Goal: Transaction & Acquisition: Purchase product/service

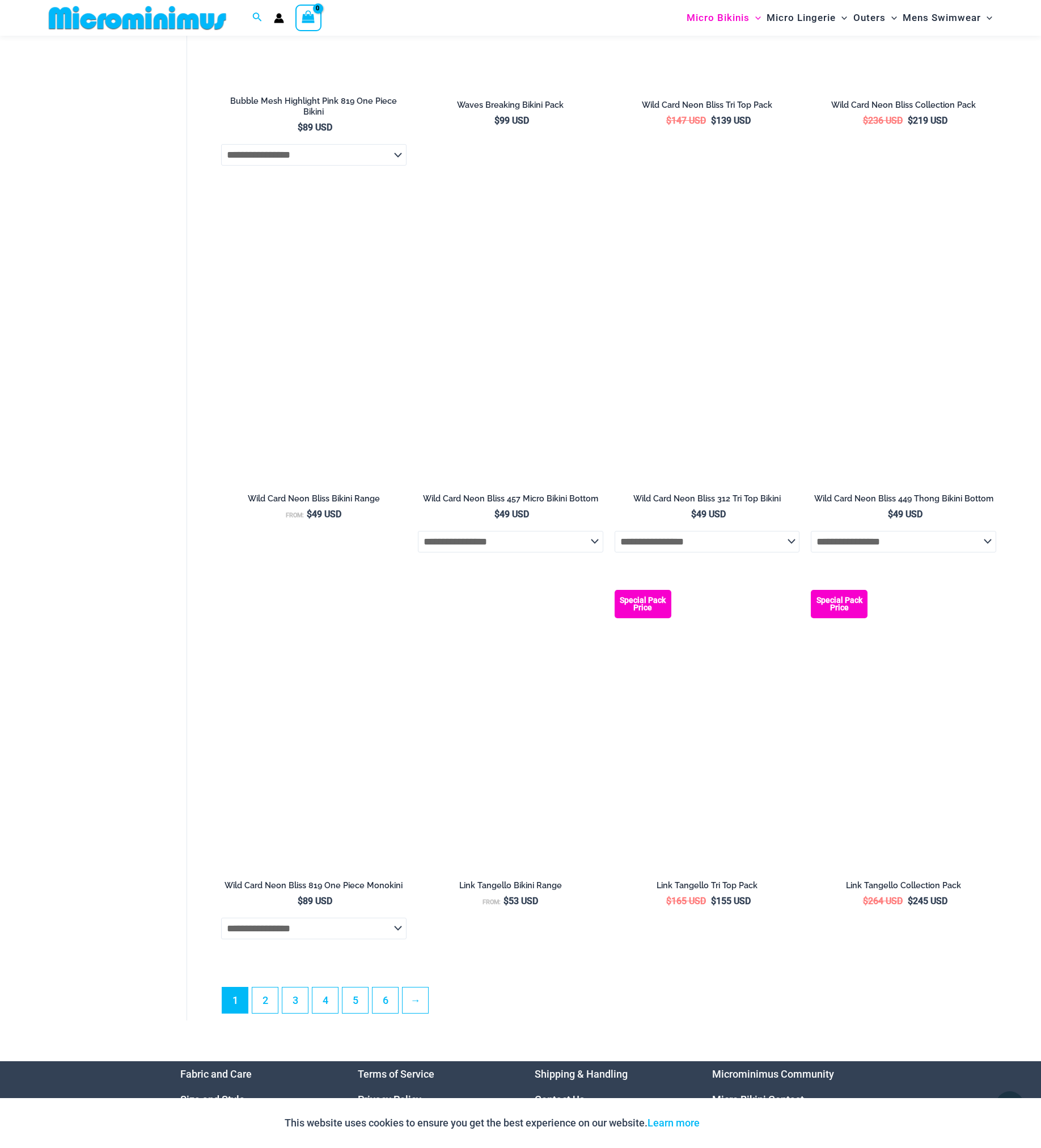
scroll to position [2688, 0]
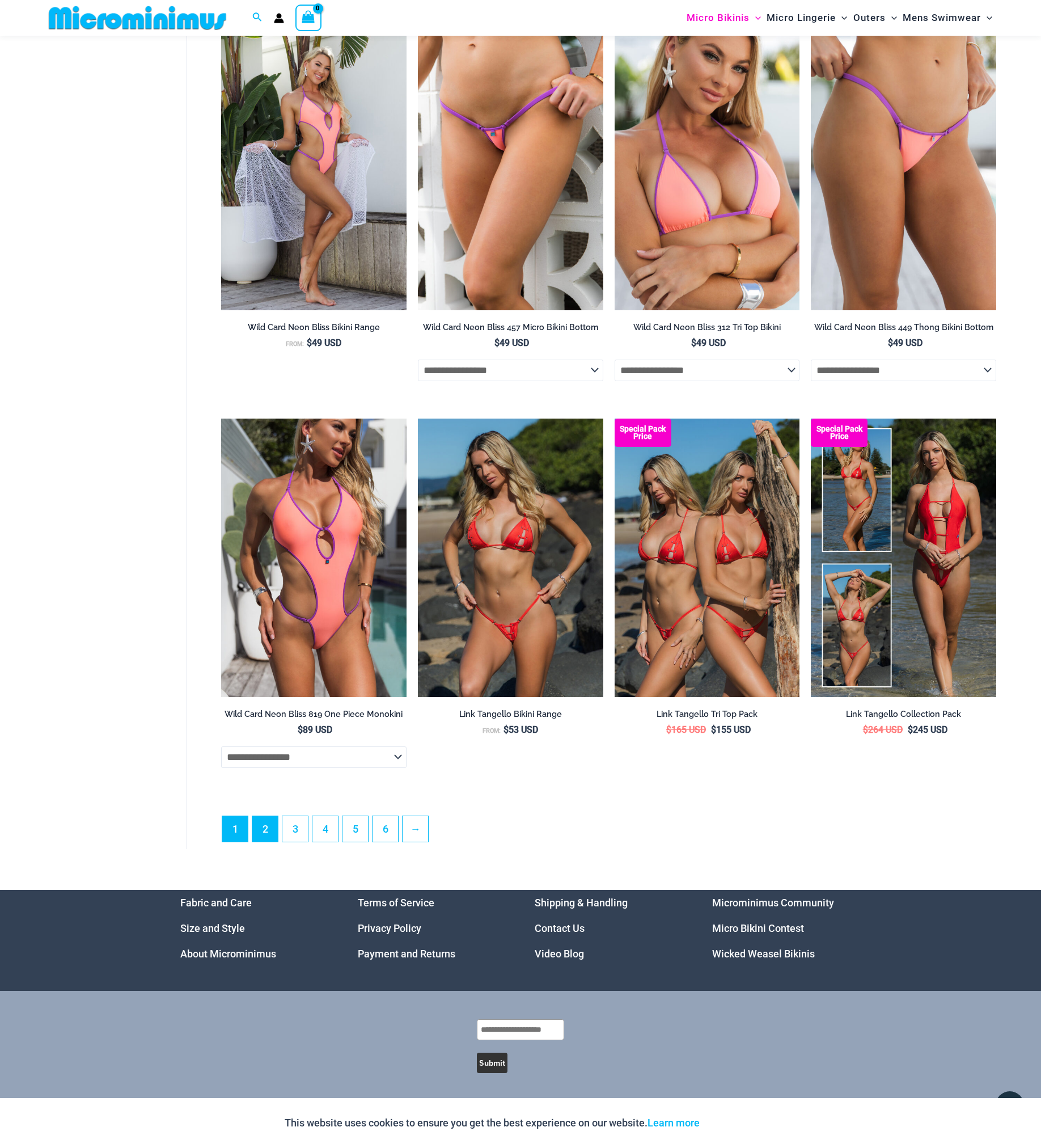
click at [265, 831] on link "2" at bounding box center [265, 828] width 25 height 25
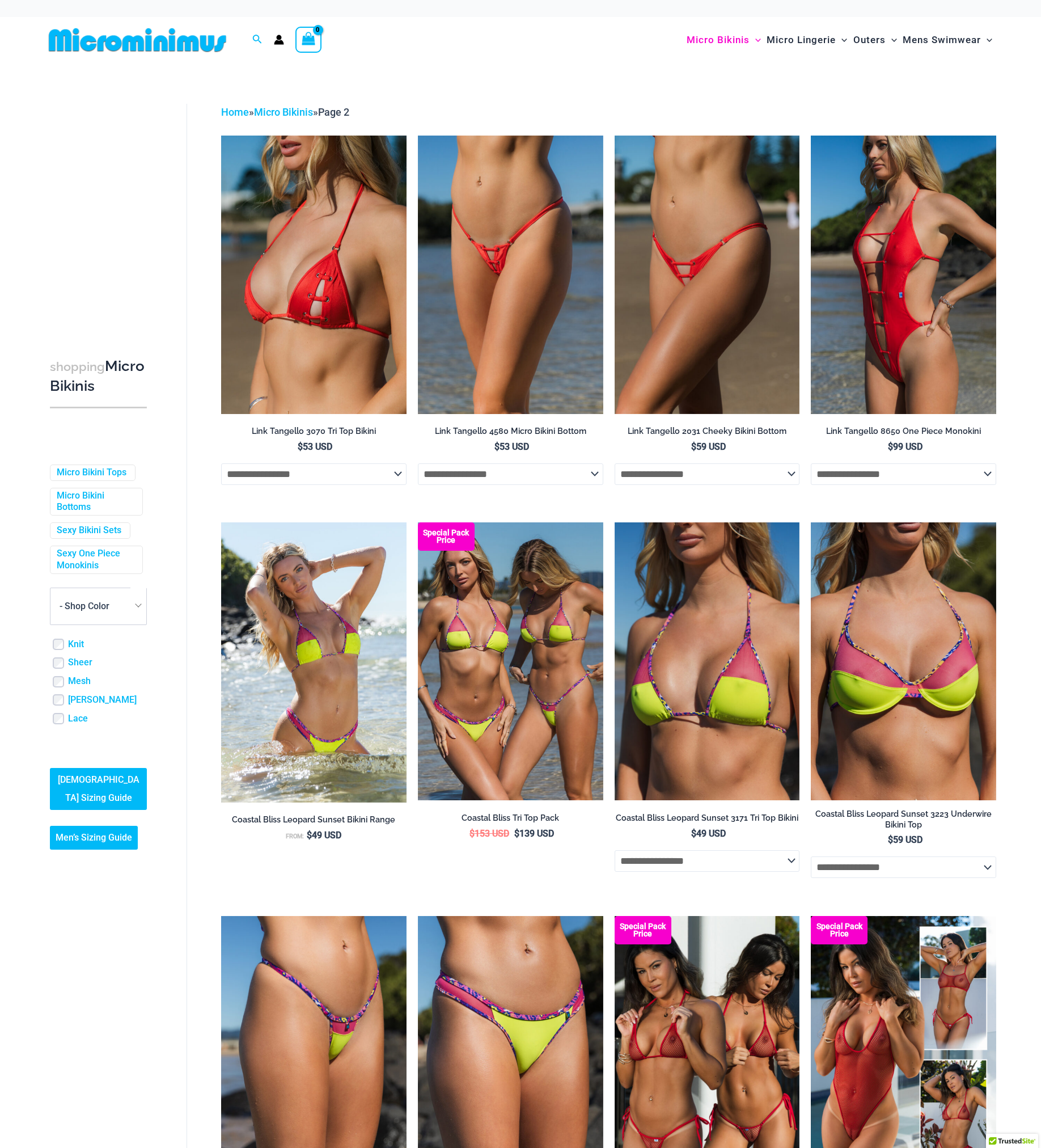
click at [136, 600] on span at bounding box center [138, 605] width 16 height 35
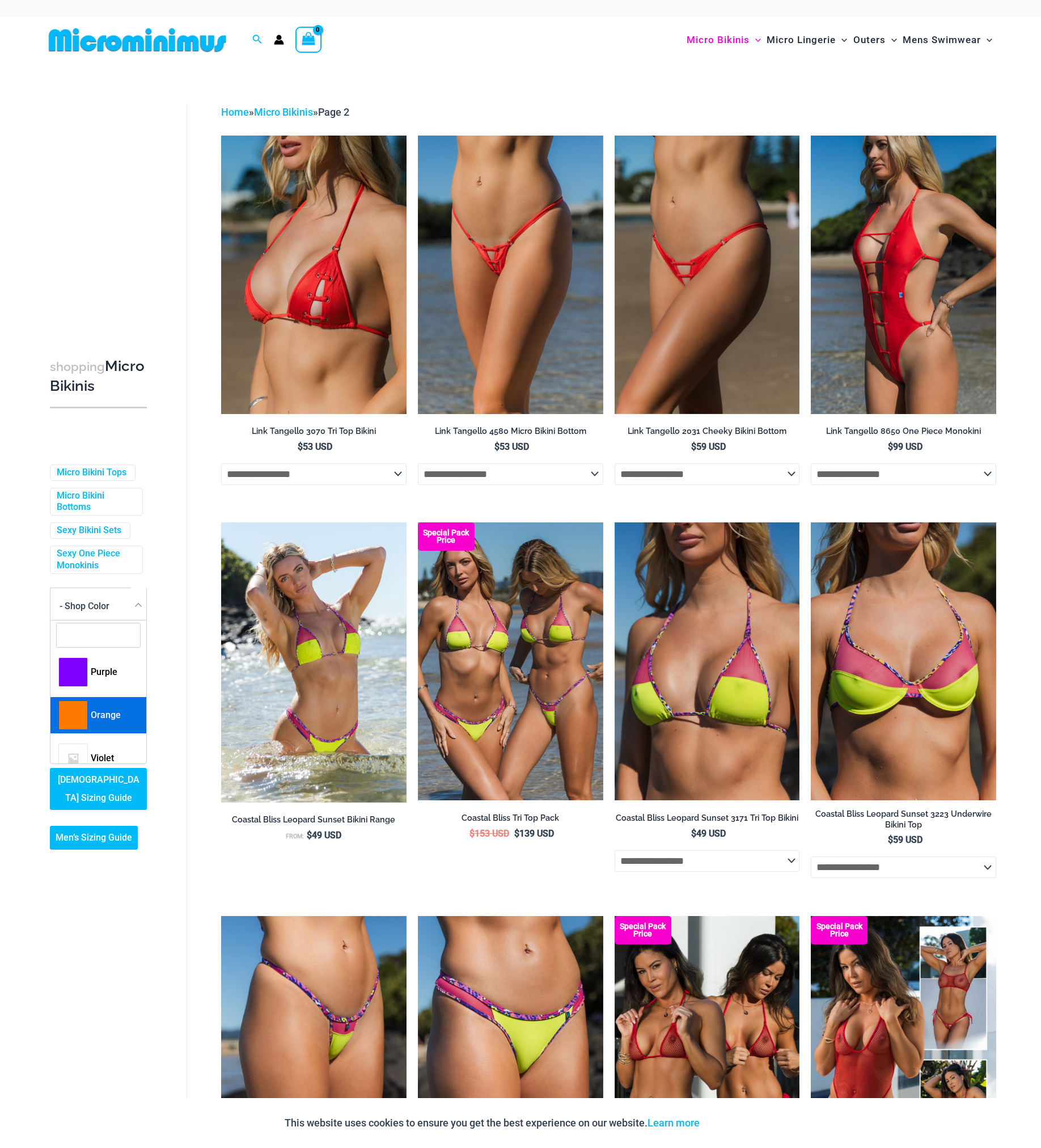
scroll to position [286, 0]
select select "****"
click at [100, 677] on div "Mesh" at bounding box center [99, 681] width 95 height 12
